Goal: Use online tool/utility: Utilize a website feature to perform a specific function

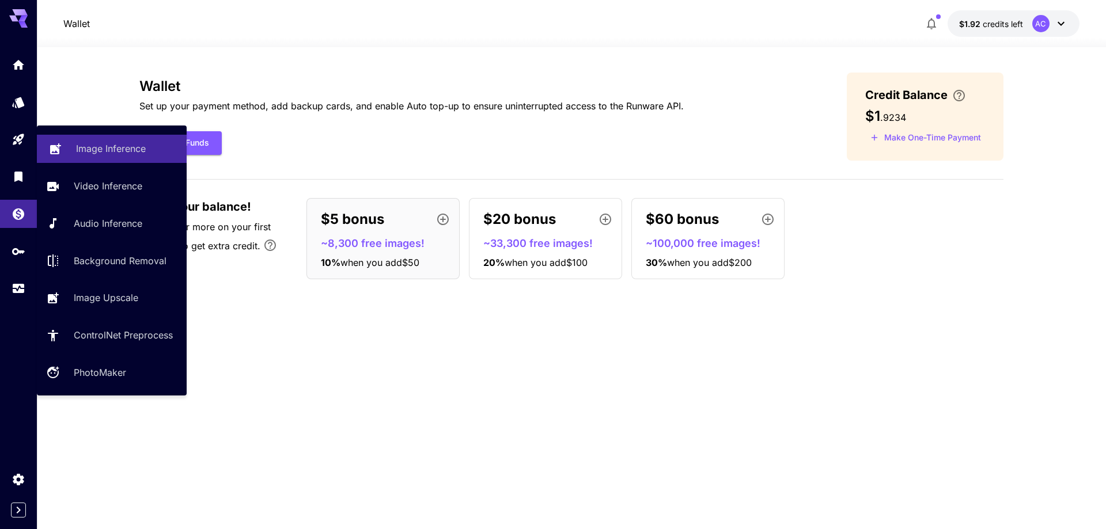
click at [120, 147] on p "Image Inference" at bounding box center [111, 149] width 70 height 14
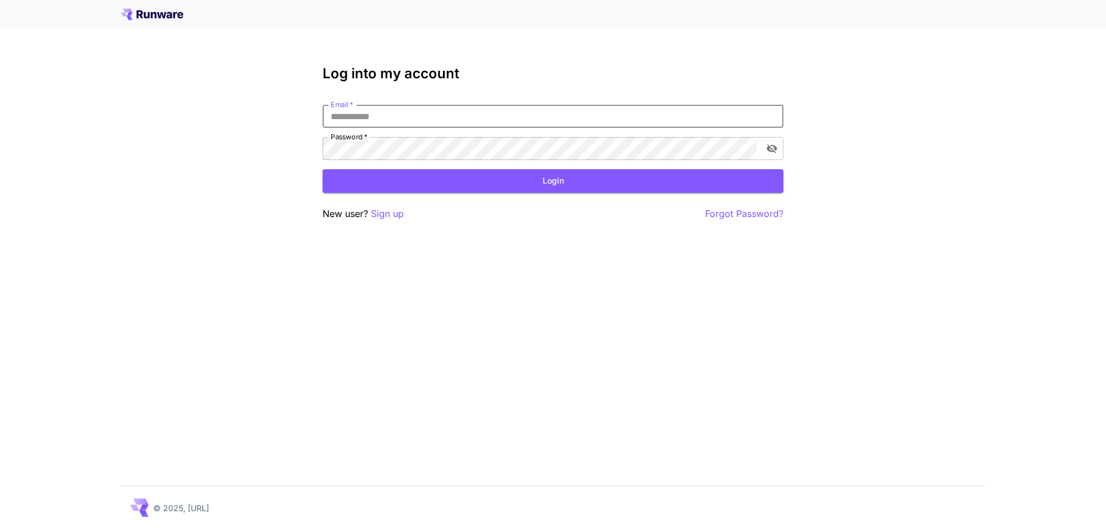
click at [442, 119] on input "Email   *" at bounding box center [553, 116] width 461 height 23
click at [417, 117] on input "Email   *" at bounding box center [553, 116] width 461 height 23
click at [354, 115] on input "Email   *" at bounding box center [553, 116] width 461 height 23
type input "**********"
click button "Login" at bounding box center [553, 181] width 461 height 24
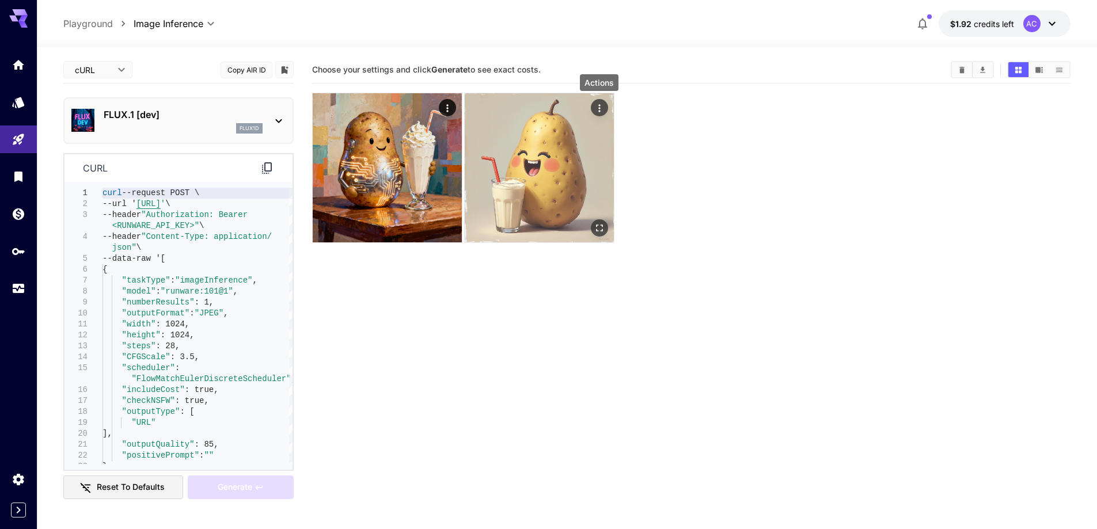
click at [601, 109] on icon "Actions" at bounding box center [600, 109] width 12 height 12
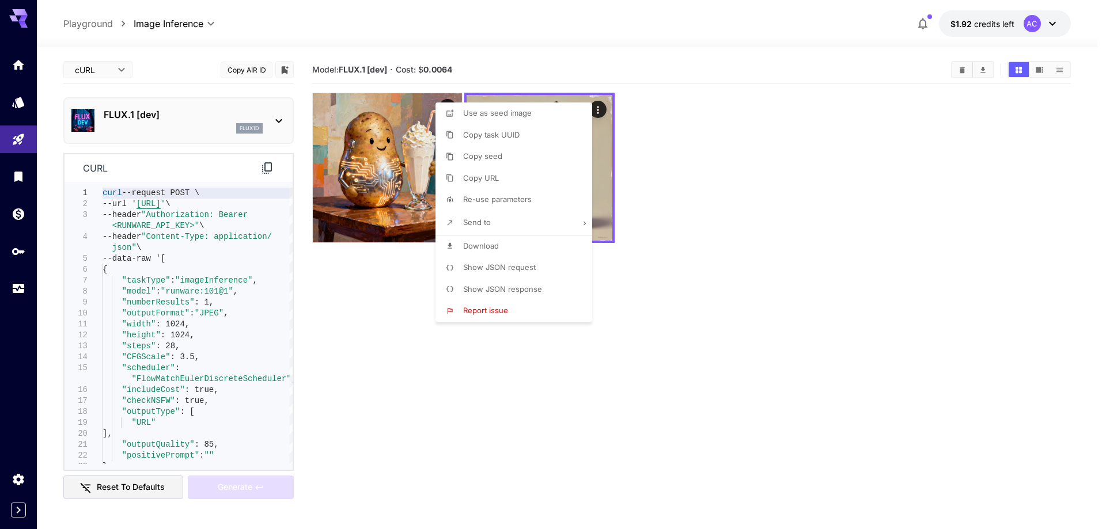
click at [706, 220] on div at bounding box center [553, 264] width 1106 height 529
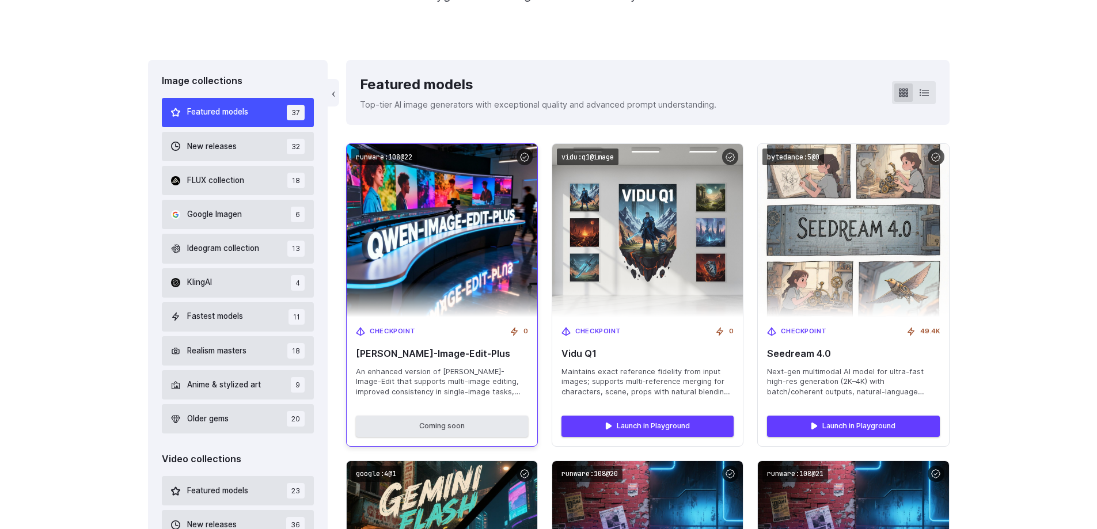
scroll to position [230, 0]
